Goal: Task Accomplishment & Management: Manage account settings

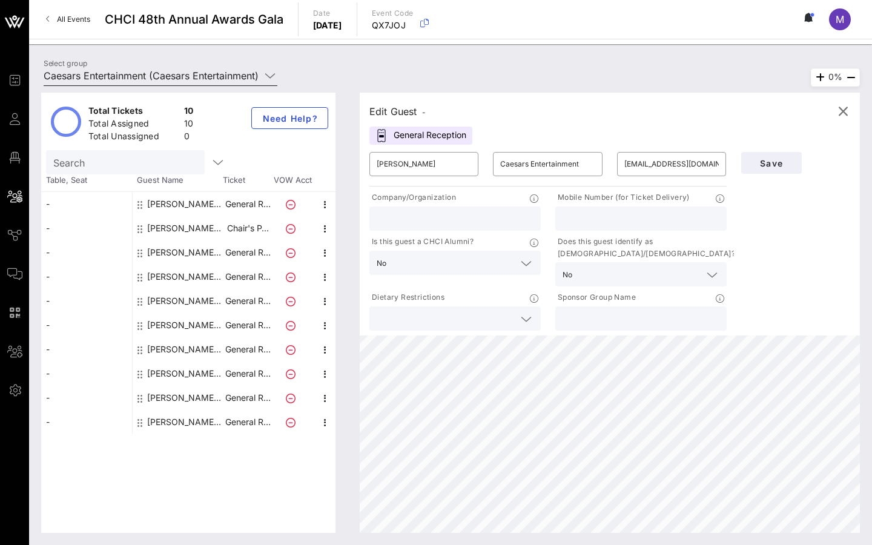
click at [218, 77] on input "Caesars Entertainment (Caesars Entertainment) [[PERSON_NAME], [EMAIL_ADDRESS][D…" at bounding box center [152, 75] width 217 height 19
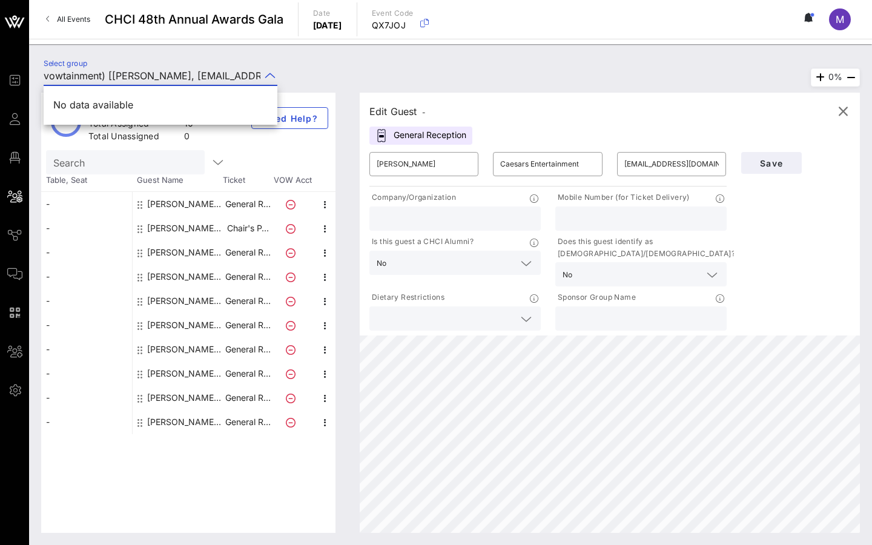
click at [218, 77] on input "vowtainment) [[PERSON_NAME], [EMAIL_ADDRESS][DOMAIN_NAME]]; [[PERSON_NAME], [EM…" at bounding box center [152, 75] width 217 height 19
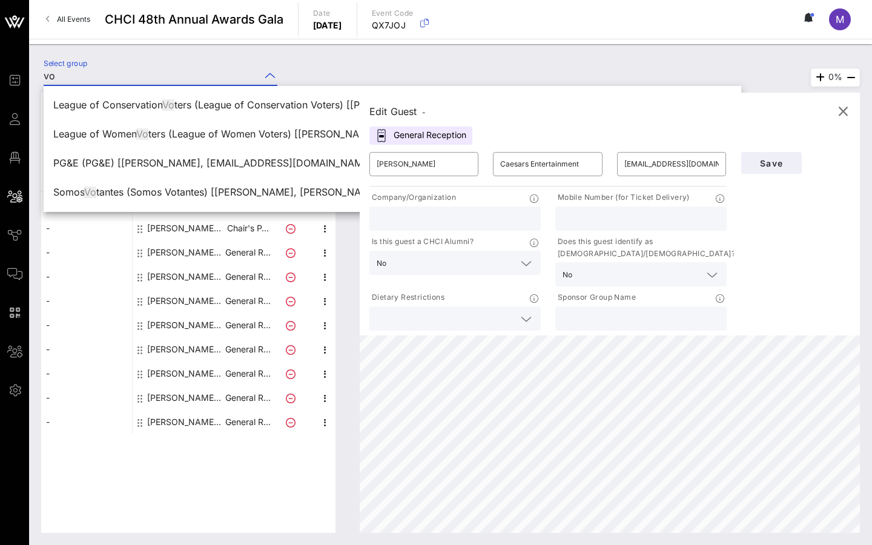
type input "v"
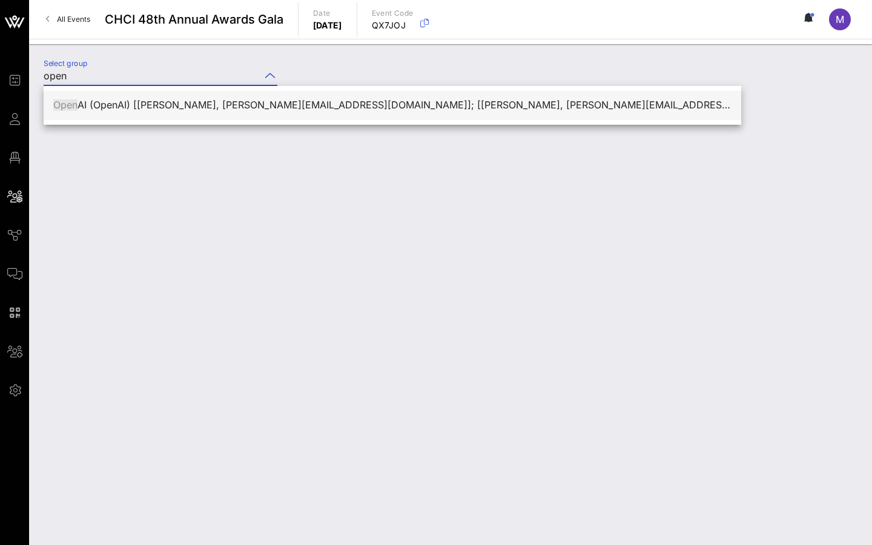
click at [193, 108] on div "Open AI (OpenAI) [[PERSON_NAME], [PERSON_NAME][EMAIL_ADDRESS][DOMAIN_NAME]]; [[…" at bounding box center [392, 105] width 678 height 12
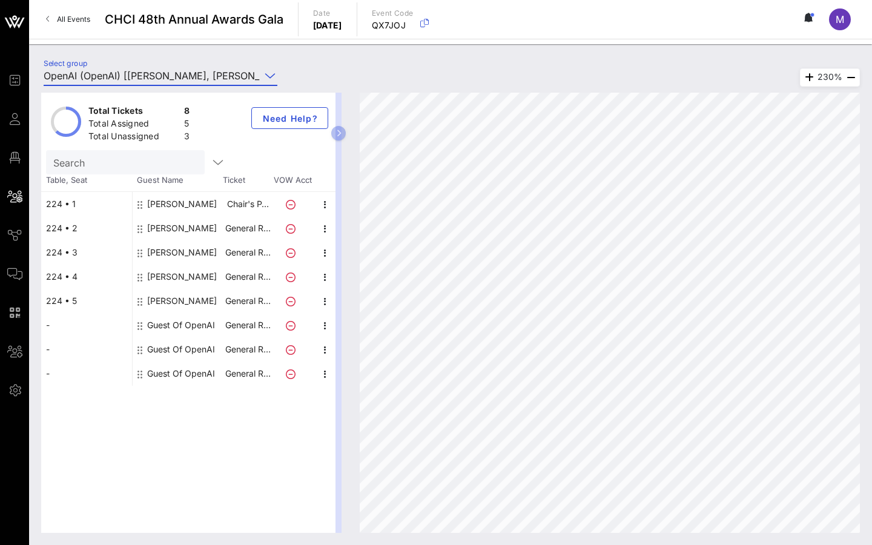
click at [254, 71] on input "OpenAI (OpenAI) [[PERSON_NAME], [PERSON_NAME][EMAIL_ADDRESS][DOMAIN_NAME]]; [[P…" at bounding box center [152, 75] width 217 height 19
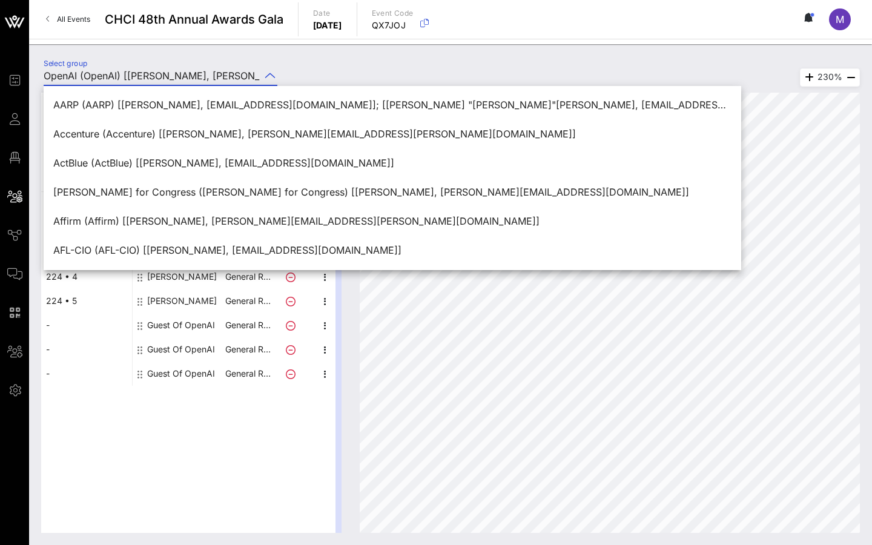
type input "OpenAI (OpenAI) [[PERSON_NAME], [PERSON_NAME][EMAIL_ADDRESS][DOMAIN_NAME]]; [[P…"
click at [273, 62] on div "Select group OpenAI (OpenAI) [[PERSON_NAME], [PERSON_NAME][EMAIL_ADDRESS][DOMAI…" at bounding box center [160, 79] width 248 height 40
click at [273, 71] on icon at bounding box center [270, 75] width 11 height 15
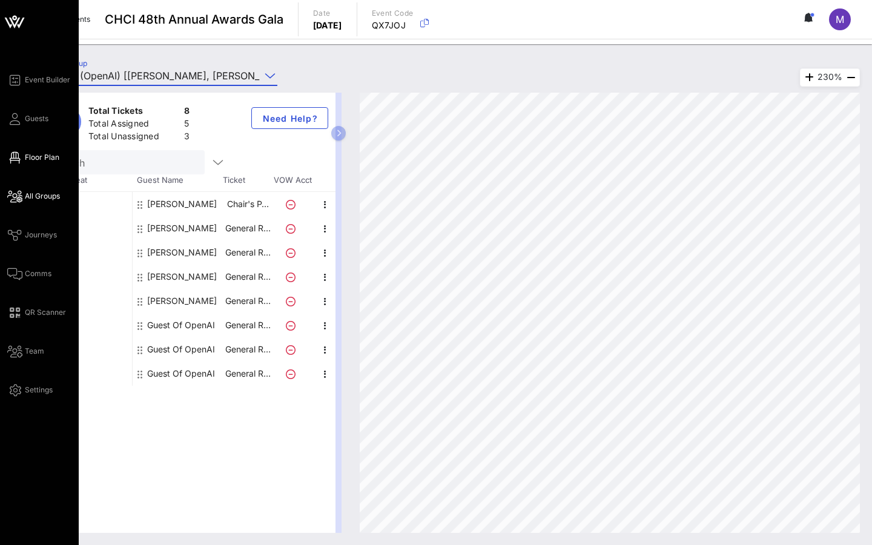
click at [47, 152] on span "Floor Plan" at bounding box center [42, 157] width 35 height 11
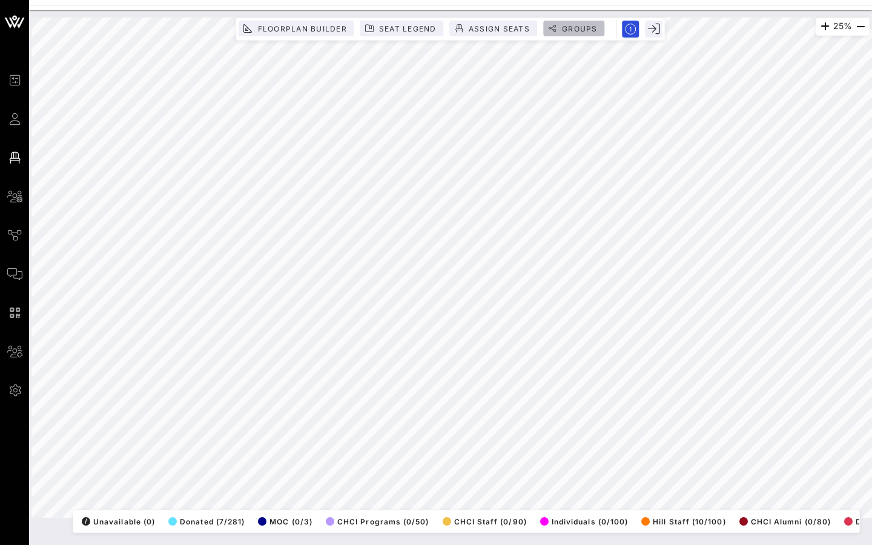
click at [566, 26] on span "Groups" at bounding box center [579, 28] width 36 height 9
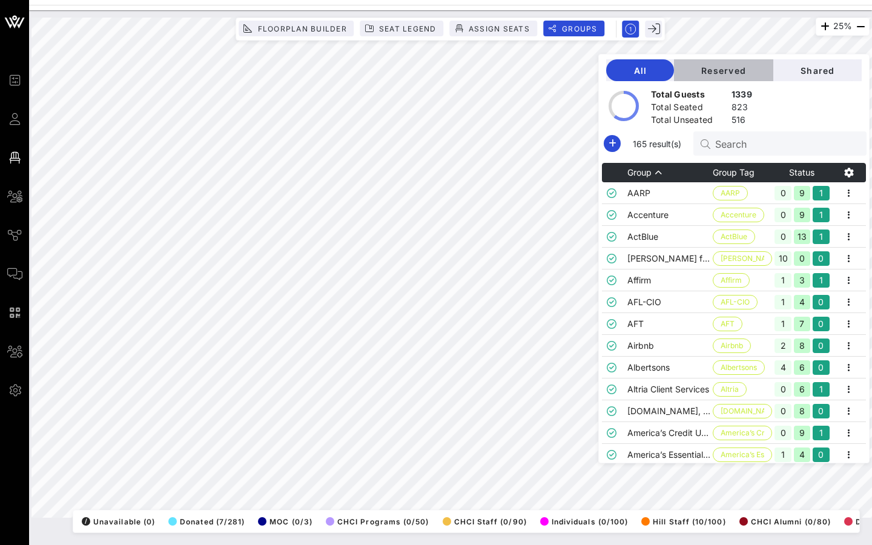
click at [748, 74] on span "Reserved" at bounding box center [724, 70] width 80 height 10
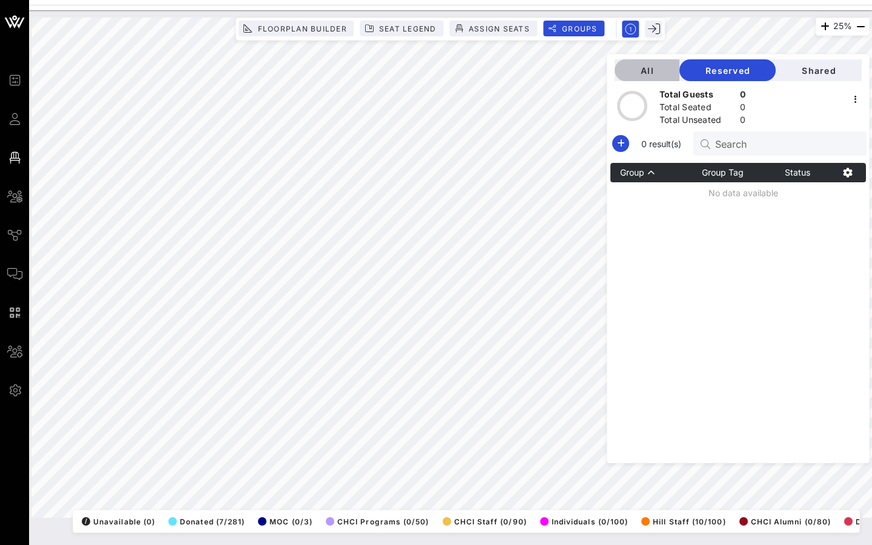
click at [670, 72] on span "All" at bounding box center [646, 70] width 45 height 10
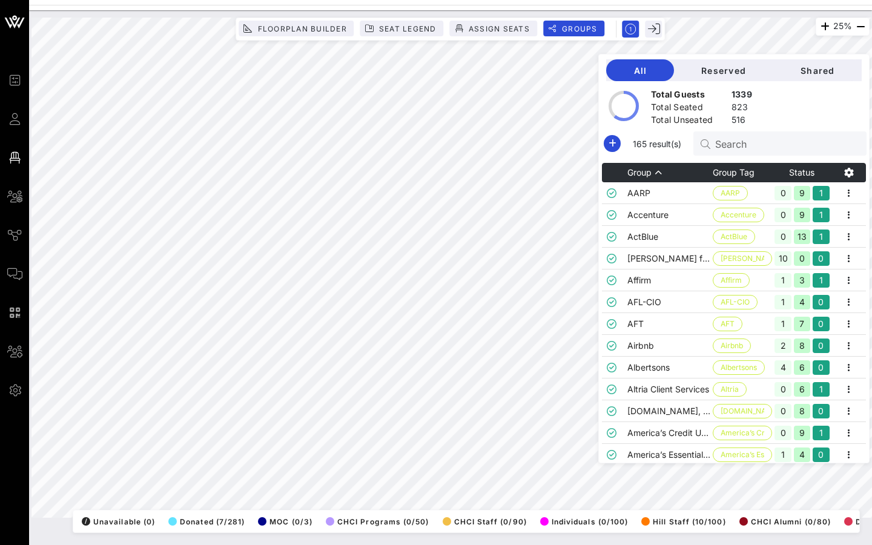
click at [764, 146] on input "Search" at bounding box center [786, 144] width 142 height 16
type input "g"
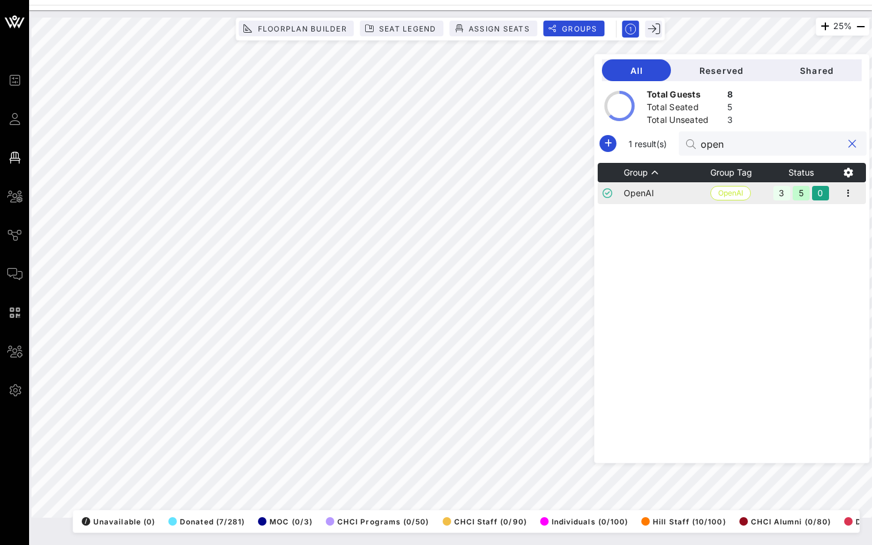
type input "open"
click at [672, 194] on td "OpenAI" at bounding box center [667, 193] width 87 height 22
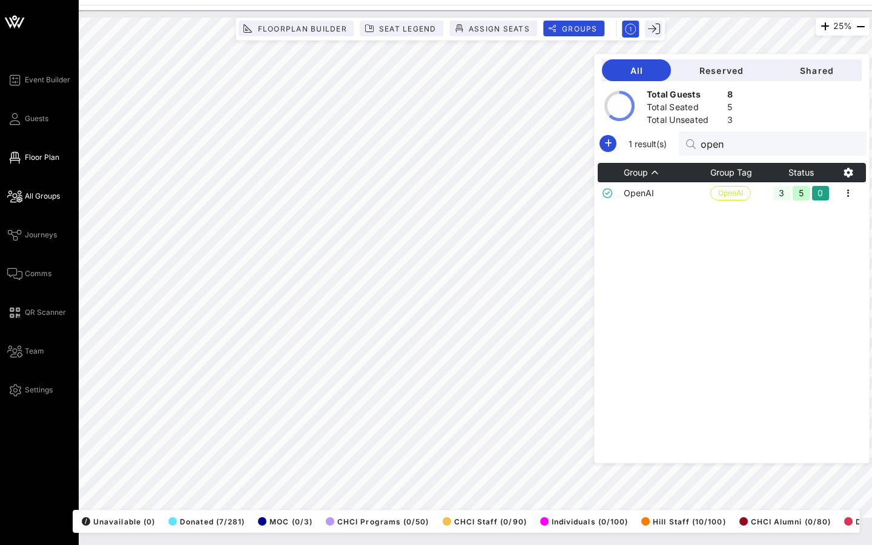
click at [35, 202] on link "All Groups" at bounding box center [33, 196] width 53 height 15
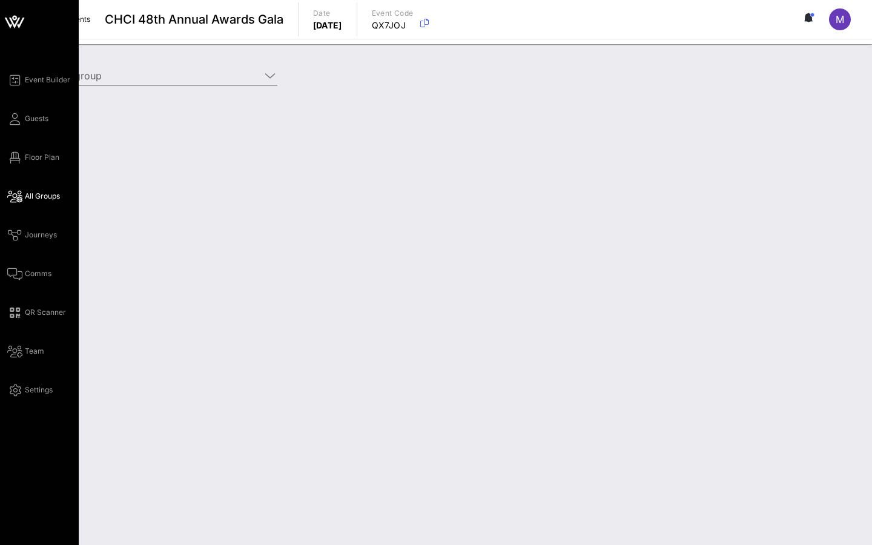
click at [36, 148] on div "Event Builder Guests Floor Plan All Groups Journeys Comms QR Scanner Team Setti…" at bounding box center [42, 235] width 71 height 325
click at [36, 163] on link "Floor Plan" at bounding box center [33, 157] width 52 height 15
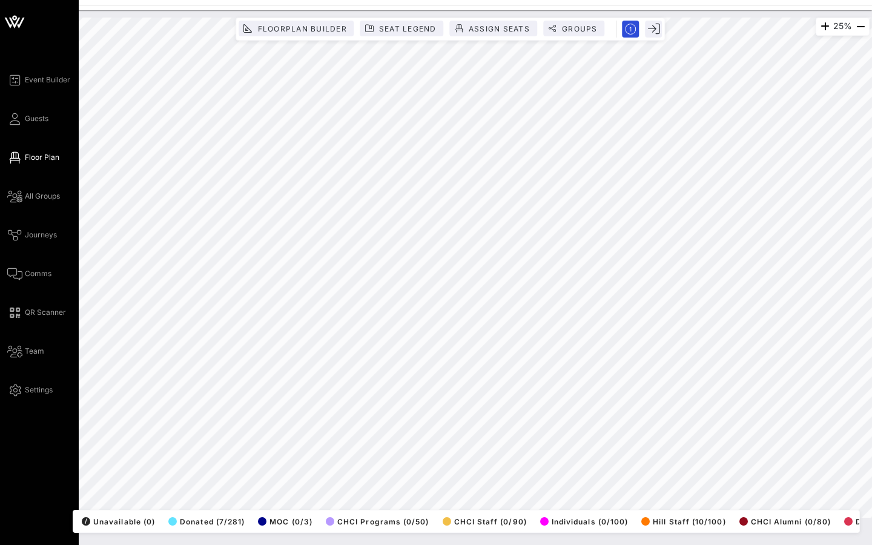
click at [7, 44] on div "Event Builder Guests Floor Plan All Groups Journeys Comms QR Scanner Team Setti…" at bounding box center [39, 272] width 79 height 545
click at [10, 28] on icon at bounding box center [14, 21] width 29 height 29
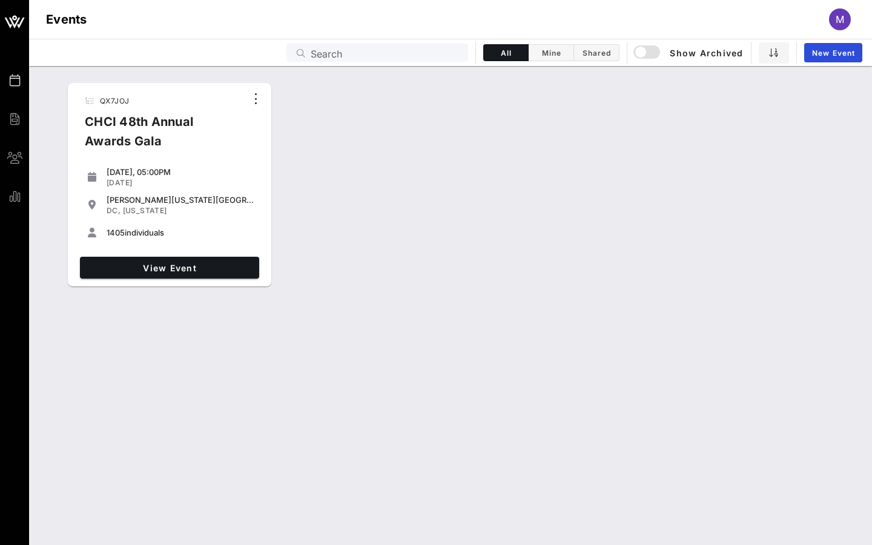
click at [144, 256] on div "View Event" at bounding box center [169, 267] width 189 height 31
click at [145, 260] on link "View Event" at bounding box center [169, 268] width 179 height 22
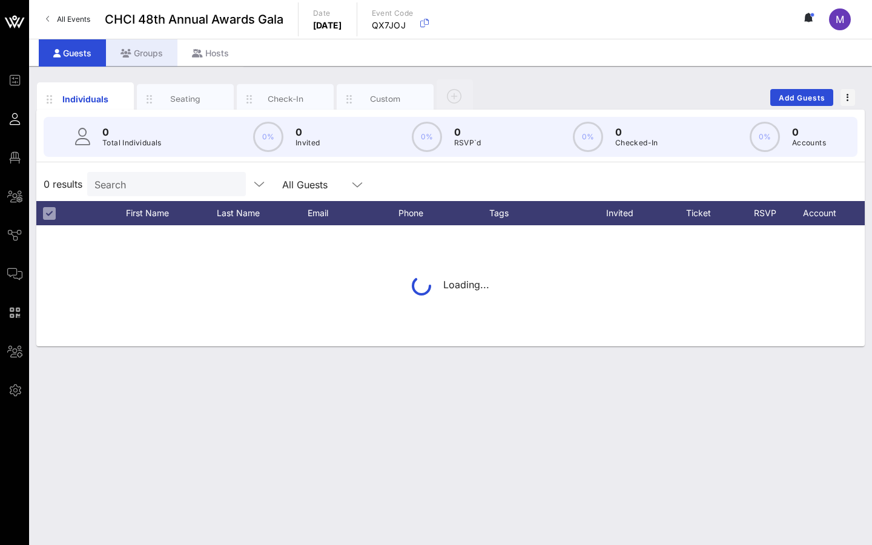
click at [148, 64] on div "Groups" at bounding box center [141, 52] width 71 height 27
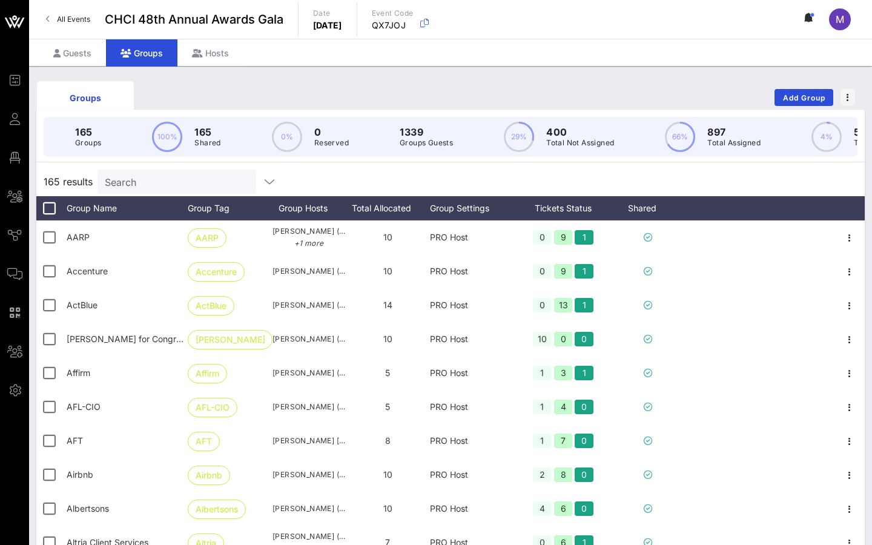
click at [142, 167] on div "165 results Search" at bounding box center [450, 181] width 828 height 29
click at [141, 179] on input "text" at bounding box center [176, 182] width 142 height 16
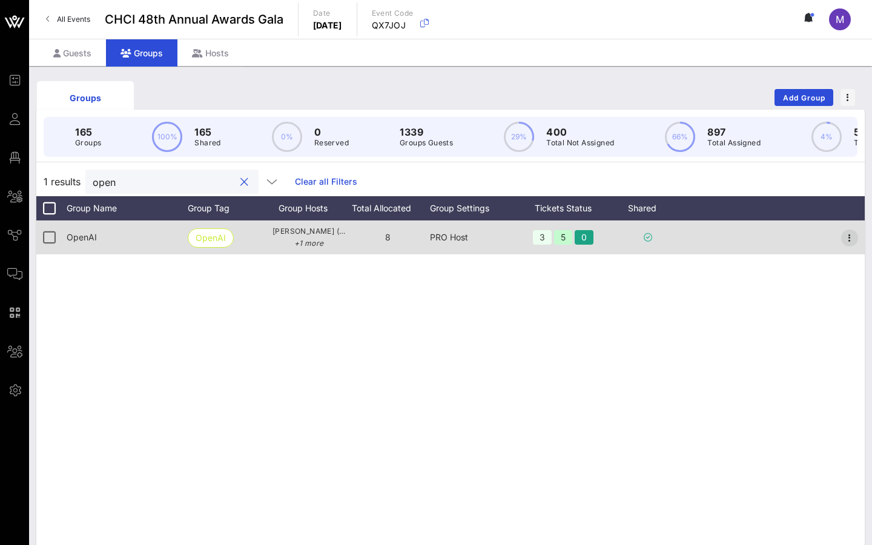
type input "open"
click at [851, 234] on icon "button" at bounding box center [849, 238] width 15 height 15
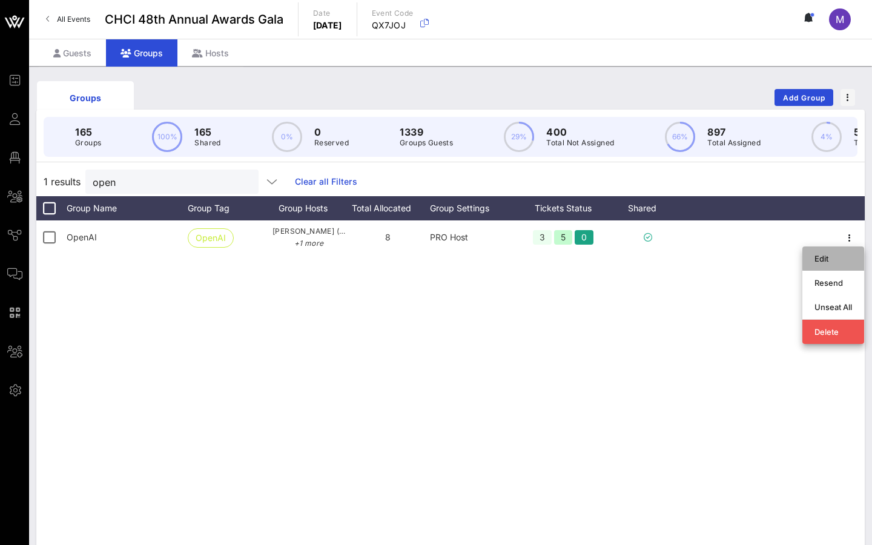
click at [817, 254] on div "Edit" at bounding box center [834, 259] width 38 height 10
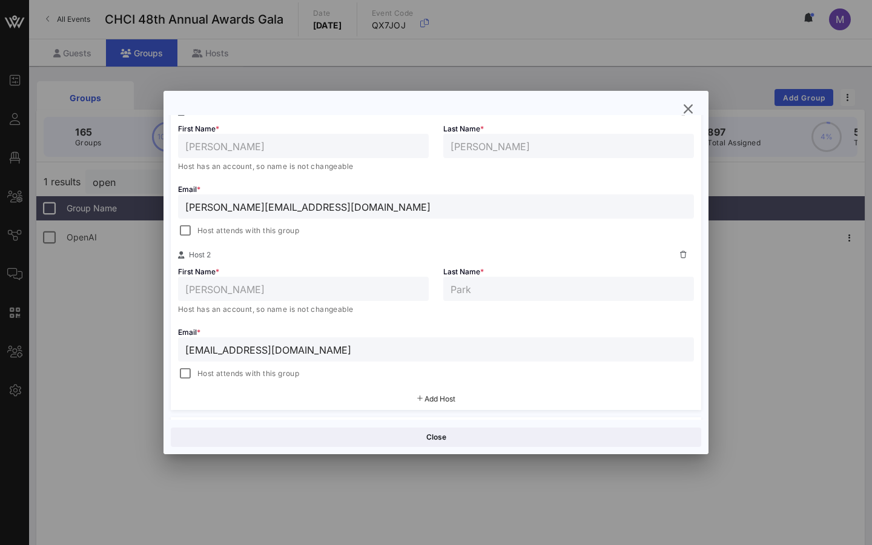
scroll to position [259, 0]
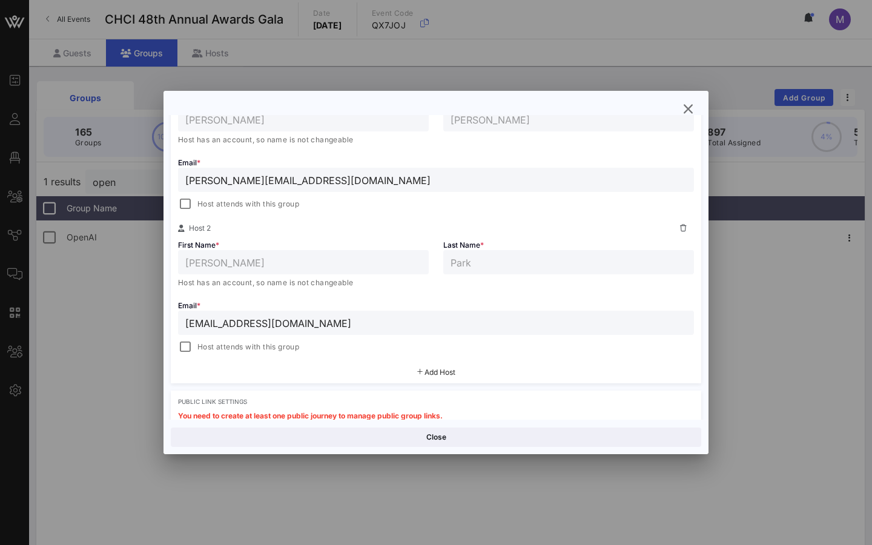
click at [270, 348] on span "Host attends with this group" at bounding box center [248, 347] width 102 height 12
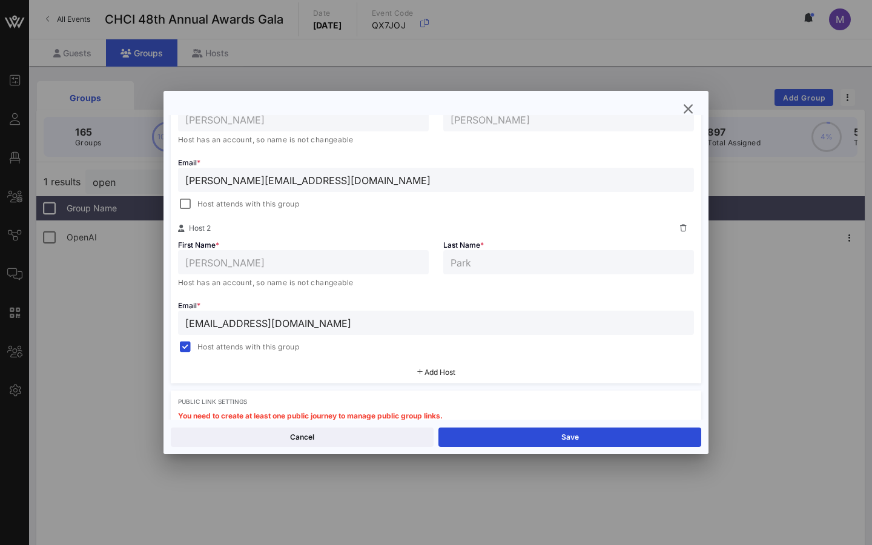
scroll to position [305, 0]
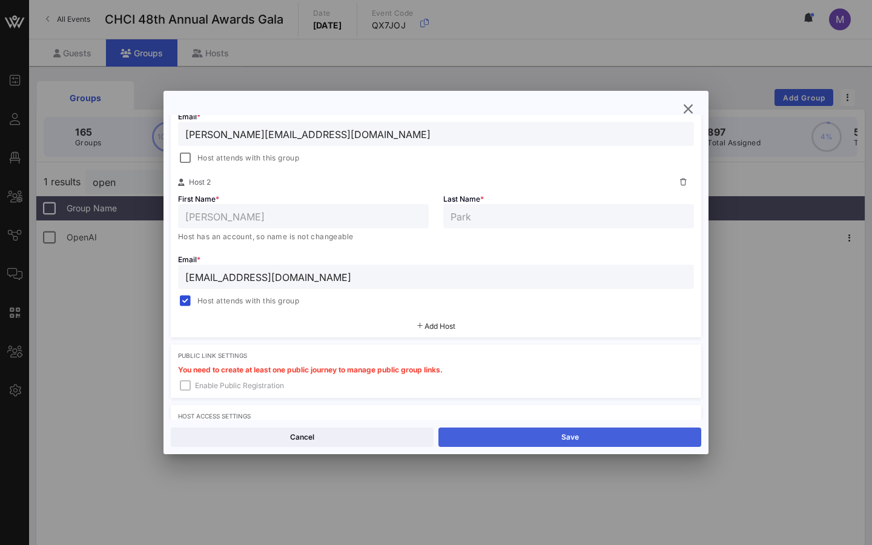
click at [506, 438] on button "Save" at bounding box center [569, 437] width 263 height 19
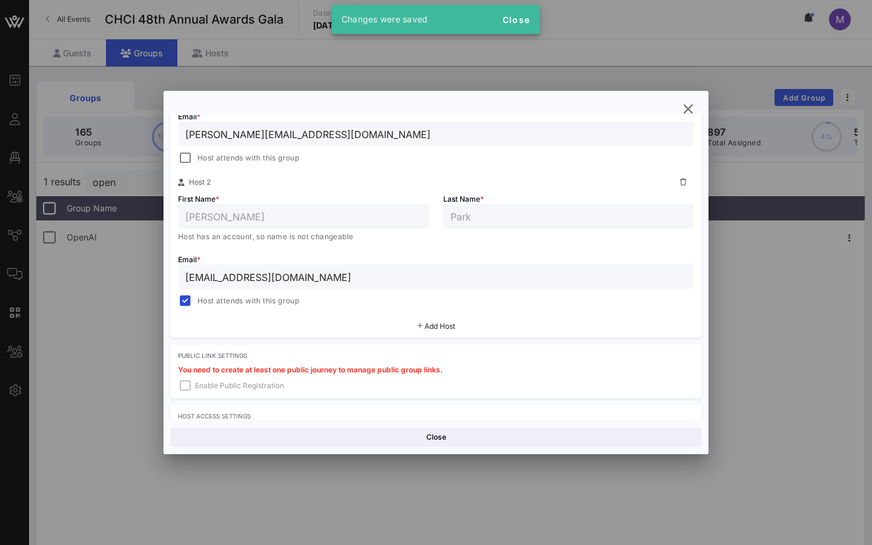
click at [693, 119] on div "Email * [PERSON_NAME][EMAIL_ADDRESS][DOMAIN_NAME] Host attends with this group" at bounding box center [436, 136] width 531 height 58
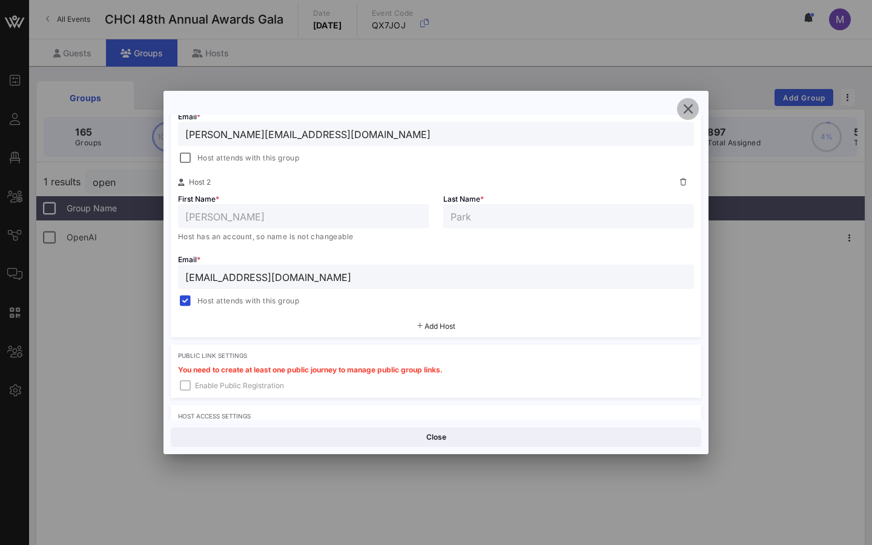
click at [689, 106] on icon "button" at bounding box center [688, 109] width 15 height 15
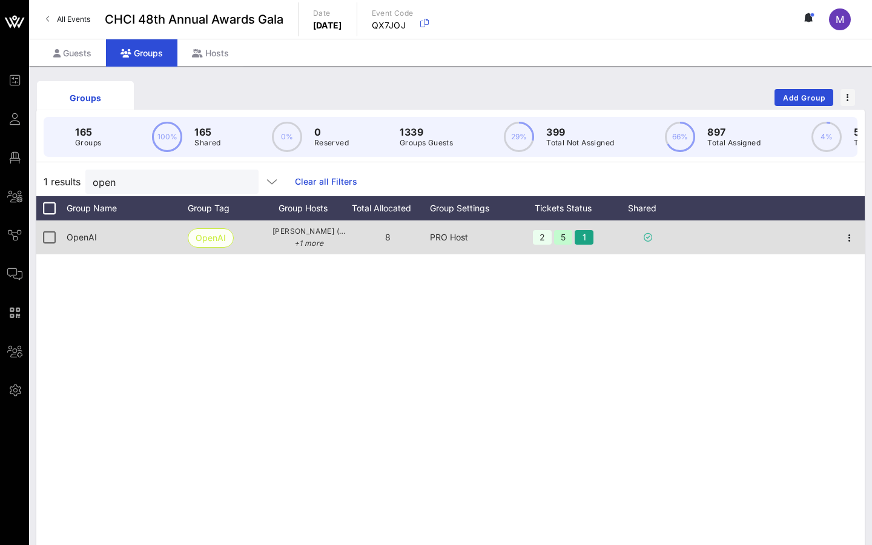
click at [207, 234] on span "OpenAI" at bounding box center [211, 238] width 30 height 18
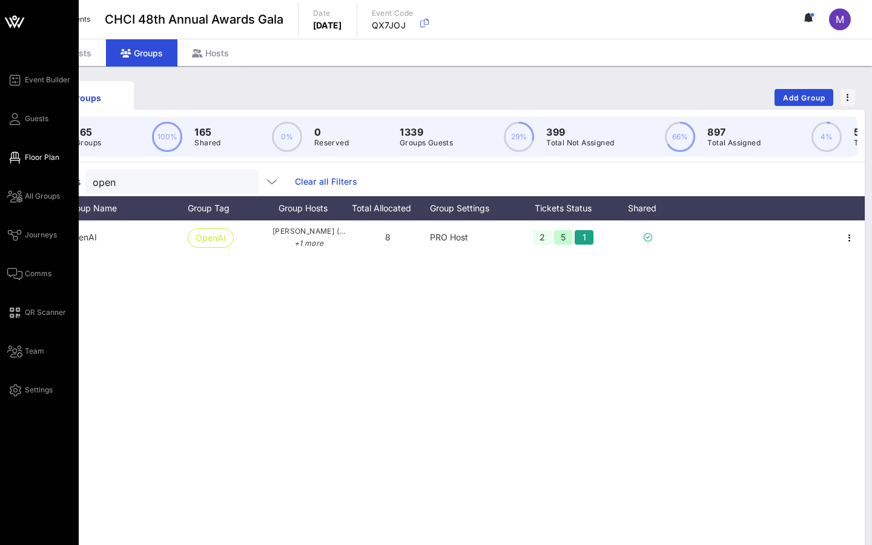
click at [45, 153] on span "Floor Plan" at bounding box center [42, 157] width 35 height 11
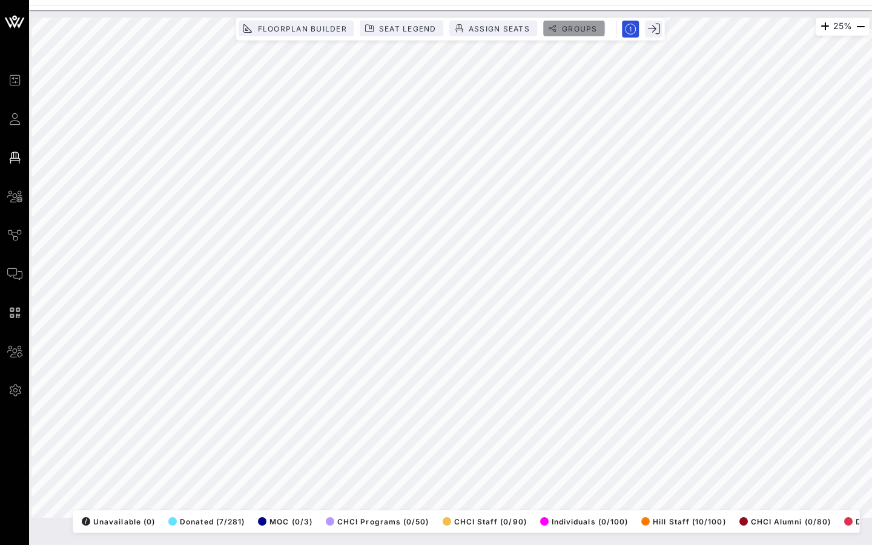
click at [573, 28] on span "Groups" at bounding box center [579, 28] width 36 height 9
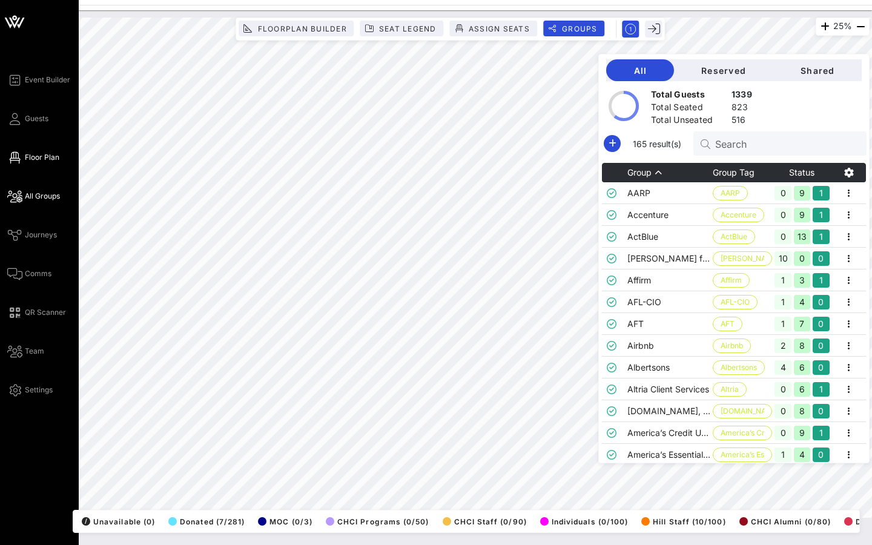
click at [53, 196] on span "All Groups" at bounding box center [42, 196] width 35 height 11
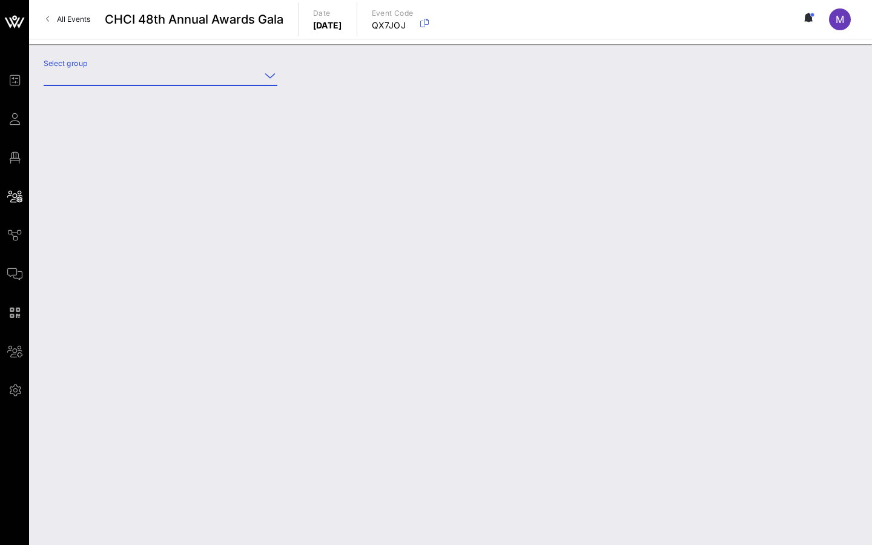
click at [196, 70] on input "Select group" at bounding box center [152, 75] width 217 height 19
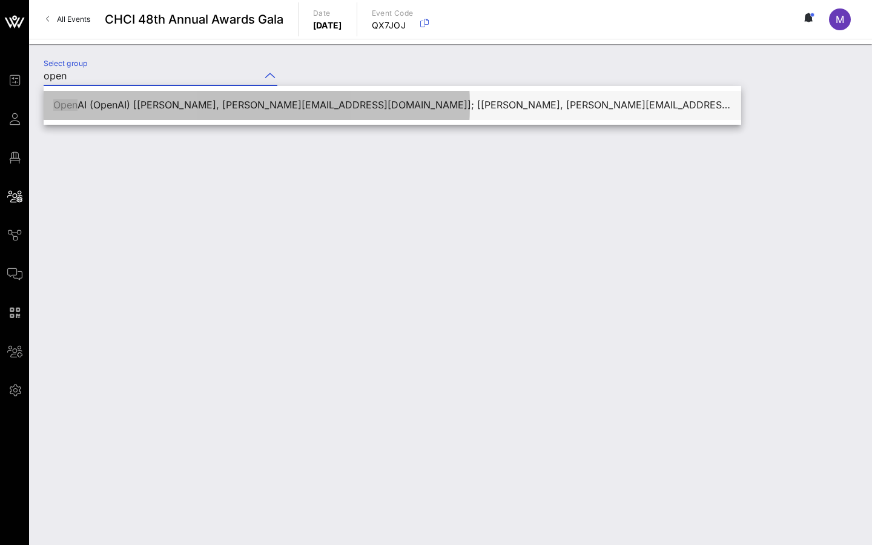
click at [191, 102] on div "Open AI (OpenAI) [[PERSON_NAME], [PERSON_NAME][EMAIL_ADDRESS][DOMAIN_NAME]]; [[…" at bounding box center [392, 105] width 678 height 12
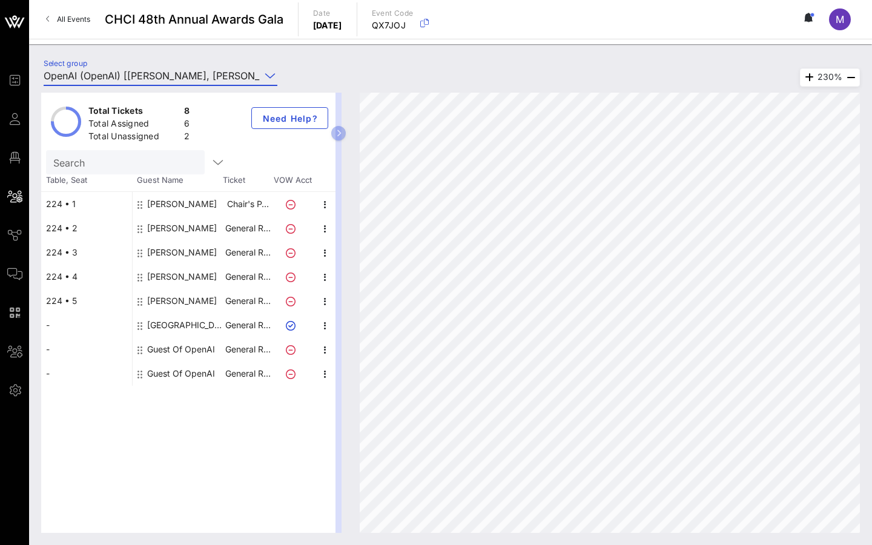
type input "OpenAI (OpenAI) [[PERSON_NAME], [PERSON_NAME][EMAIL_ADDRESS][DOMAIN_NAME]]; [[P…"
click at [292, 355] on div at bounding box center [293, 349] width 42 height 24
click at [317, 352] on span "button" at bounding box center [325, 350] width 17 height 15
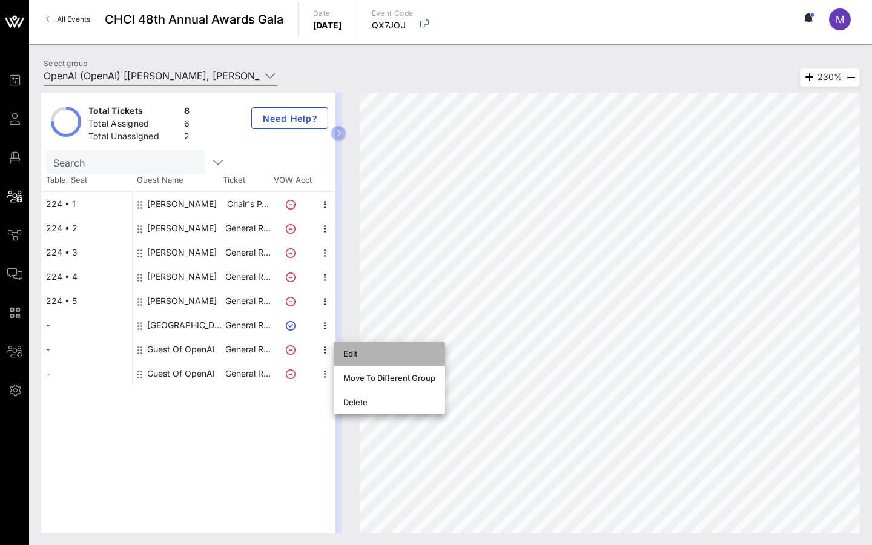
click at [342, 360] on div "Edit" at bounding box center [389, 354] width 111 height 24
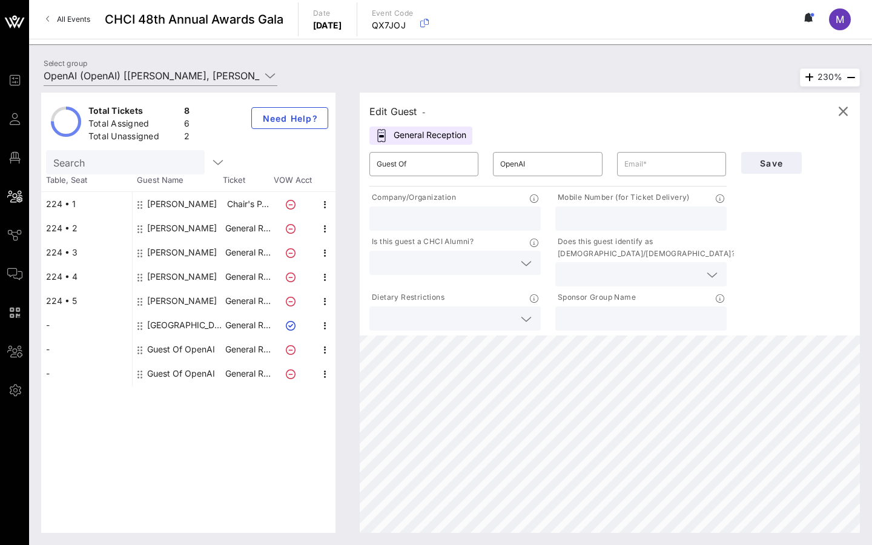
click at [430, 127] on div "General Reception" at bounding box center [420, 136] width 103 height 18
click at [843, 109] on icon "button" at bounding box center [843, 111] width 15 height 15
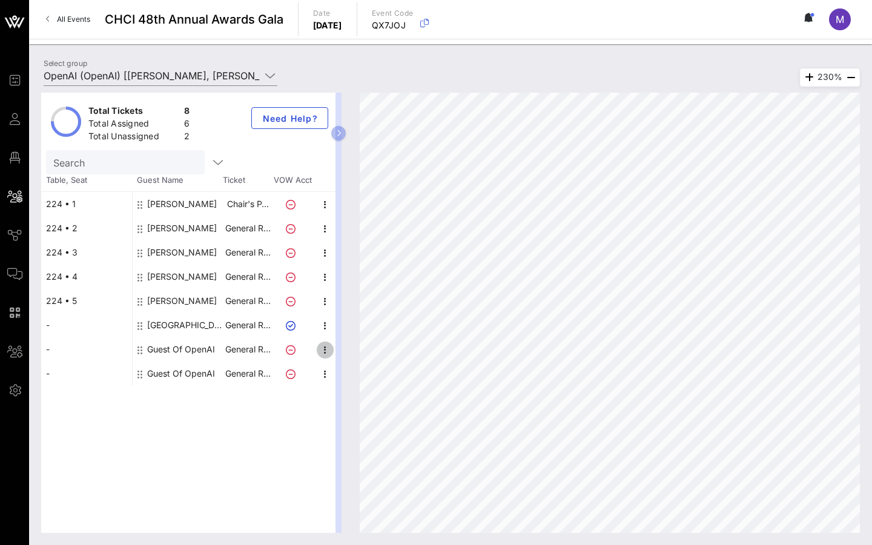
click at [323, 352] on icon "button" at bounding box center [325, 350] width 15 height 15
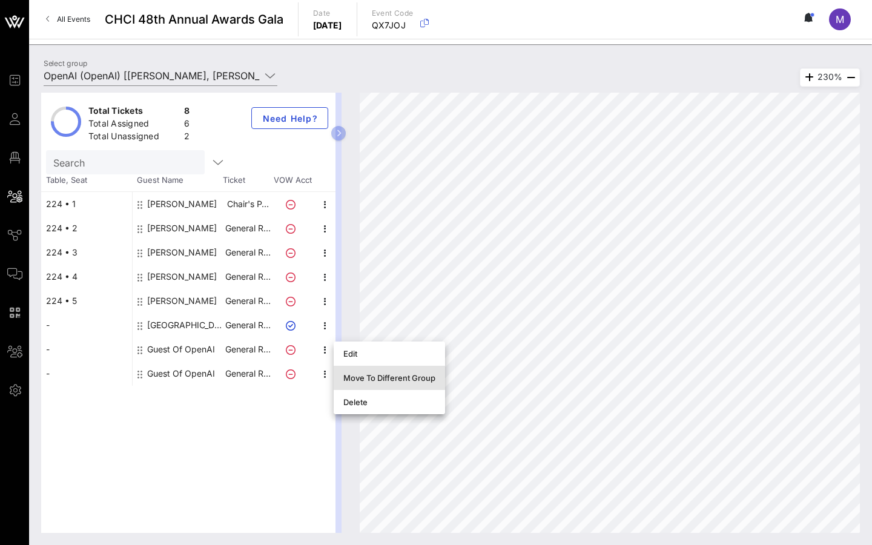
click at [352, 379] on div "Move To Different Group" at bounding box center [389, 378] width 92 height 10
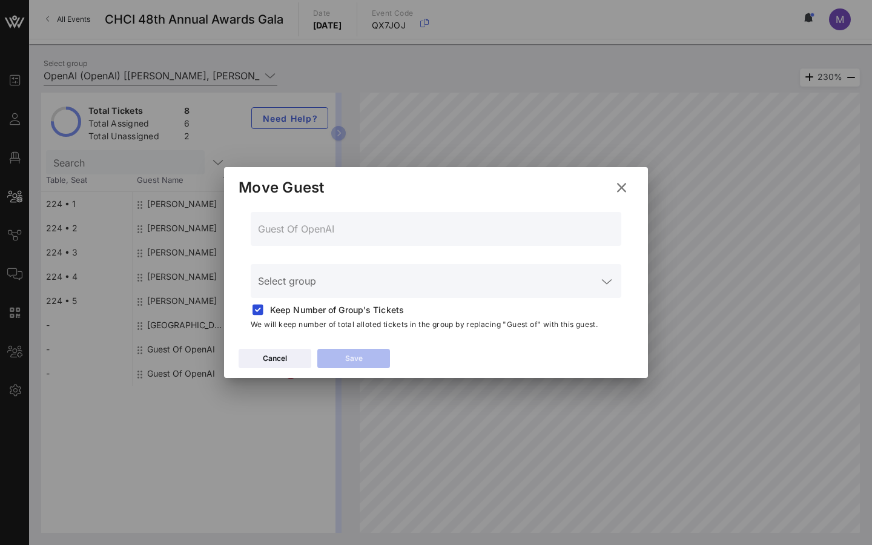
click at [374, 286] on input "Select group" at bounding box center [427, 288] width 339 height 19
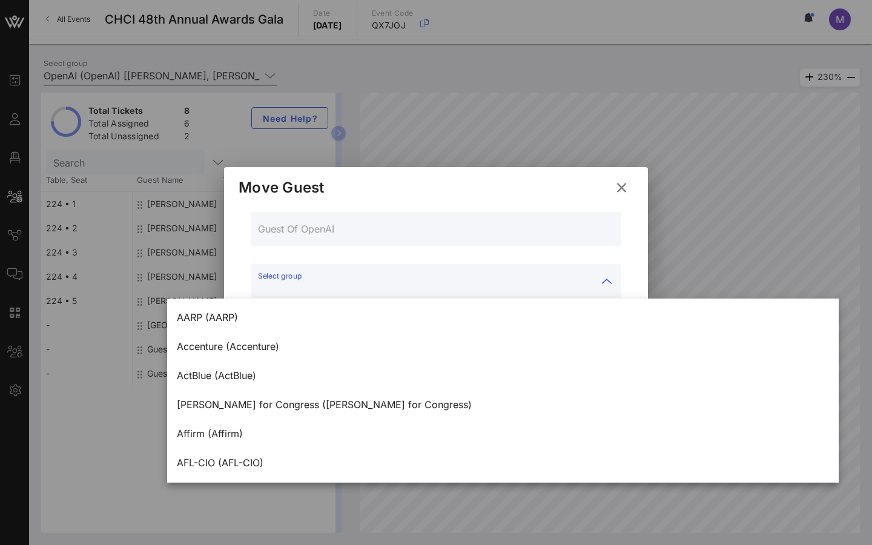
click at [621, 190] on icon at bounding box center [622, 187] width 21 height 19
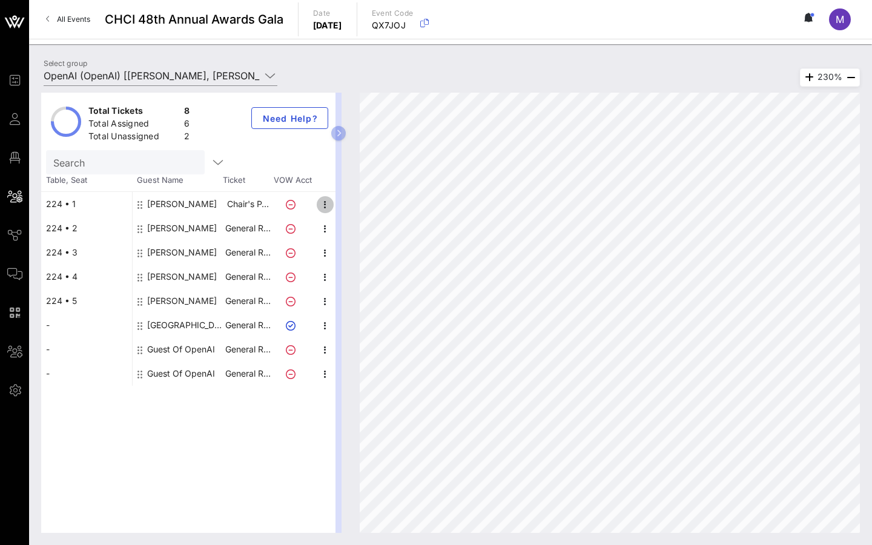
click at [322, 202] on icon "button" at bounding box center [325, 204] width 15 height 15
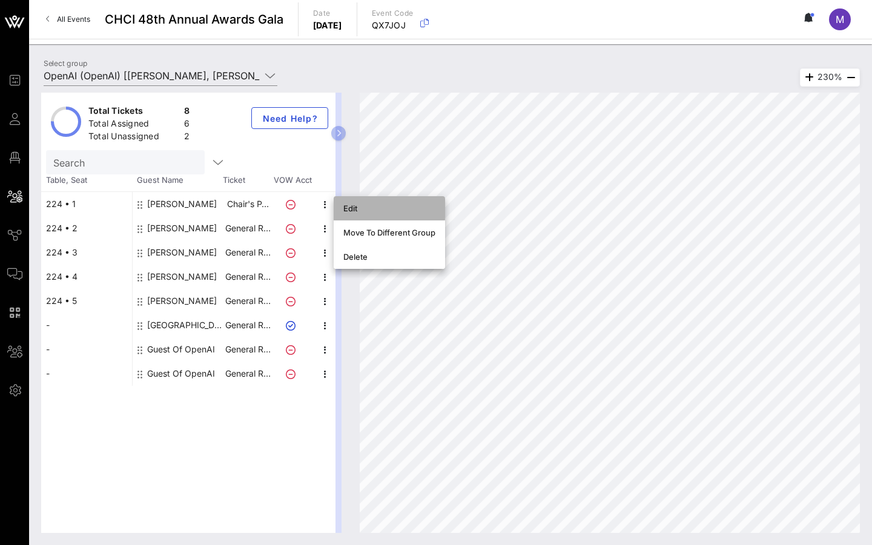
click at [367, 204] on div "Edit" at bounding box center [389, 208] width 92 height 10
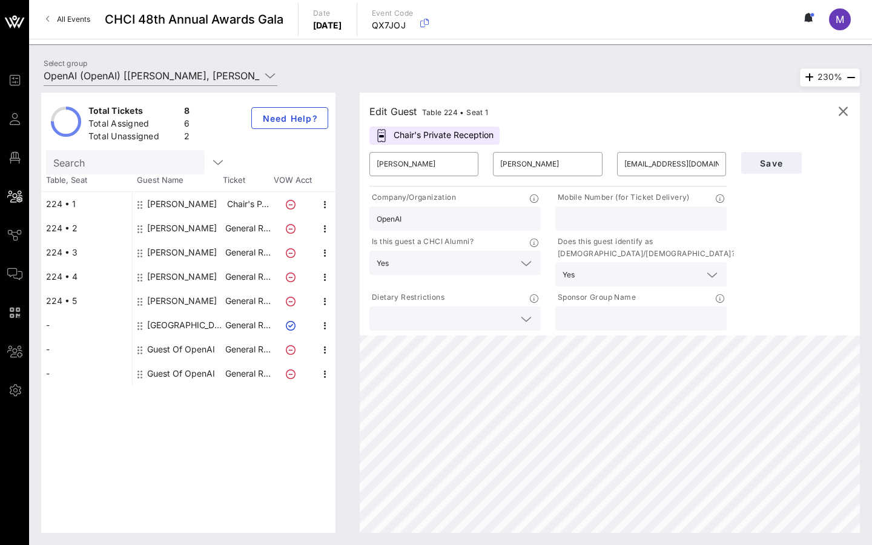
click at [452, 141] on div "Chair's Private Reception" at bounding box center [434, 136] width 130 height 18
click at [841, 108] on icon "button" at bounding box center [843, 111] width 15 height 15
